Goal: Transaction & Acquisition: Subscribe to service/newsletter

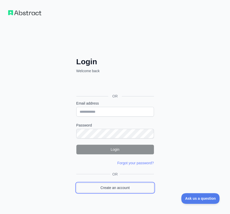
click at [125, 186] on link "Create an account" at bounding box center [115, 188] width 78 height 10
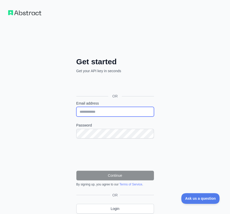
click at [112, 114] on input "Email address" at bounding box center [115, 112] width 78 height 10
paste input "**********"
type input "**********"
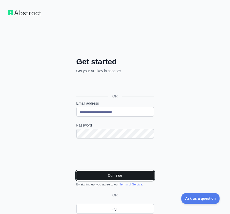
click at [137, 174] on button "Continue" at bounding box center [115, 176] width 78 height 10
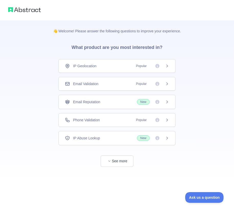
click at [91, 82] on span "Email Validation" at bounding box center [85, 83] width 25 height 5
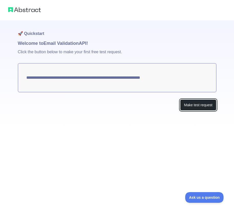
drag, startPoint x: 191, startPoint y: 104, endPoint x: 60, endPoint y: 66, distance: 136.3
click at [191, 104] on button "Make test request" at bounding box center [198, 105] width 36 height 11
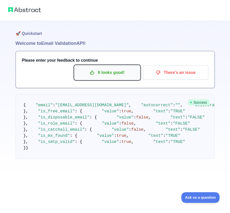
click at [98, 71] on p "It looks good!" at bounding box center [107, 72] width 58 height 9
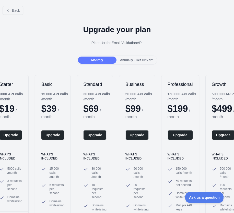
click at [29, 20] on div "Upgrade your plan Plans for the Email Validation API" at bounding box center [117, 37] width 234 height 37
click at [6, 9] on icon at bounding box center [8, 10] width 4 height 4
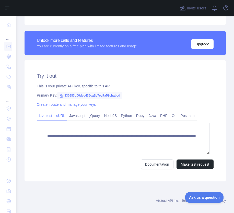
scroll to position [137, 0]
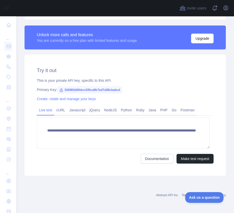
click at [109, 89] on span "330983d00dcc435ca9b7ed7a58cbabcd" at bounding box center [89, 90] width 65 height 8
copy span "330983d00dcc435ca9b7ed7a58cbabcd"
